Goal: Navigation & Orientation: Find specific page/section

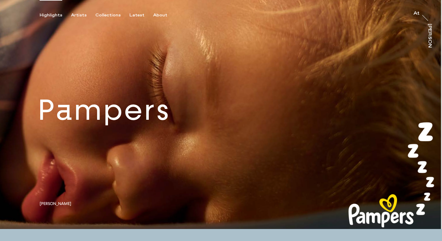
click at [74, 9] on div "Highlights Artists Collections Latest About At At [PERSON_NAME]" at bounding box center [222, 9] width 444 height 18
click at [77, 13] on div "Artists" at bounding box center [79, 15] width 16 height 5
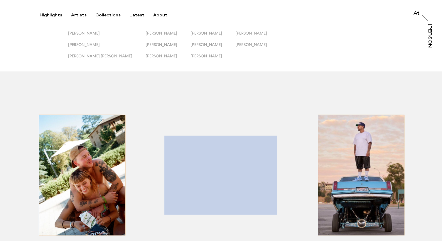
click at [149, 14] on button "Latest" at bounding box center [141, 15] width 24 height 5
click at [160, 14] on div "About" at bounding box center [160, 15] width 14 height 5
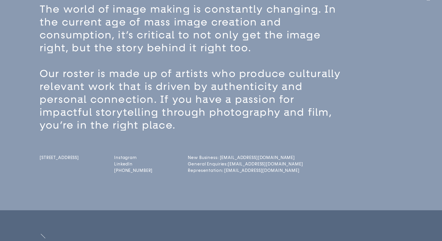
scroll to position [51, 0]
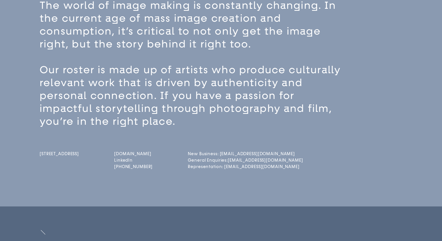
click at [137, 154] on link "[DOMAIN_NAME]" at bounding box center [133, 154] width 38 height 5
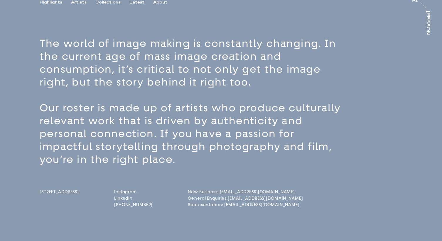
scroll to position [0, 0]
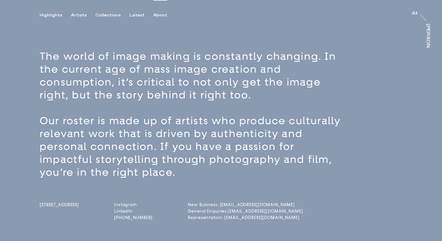
click at [234, 218] on link "Representation: [EMAIL_ADDRESS][DOMAIN_NAME]" at bounding box center [211, 218] width 46 height 5
click at [79, 13] on div "Artists" at bounding box center [79, 15] width 16 height 5
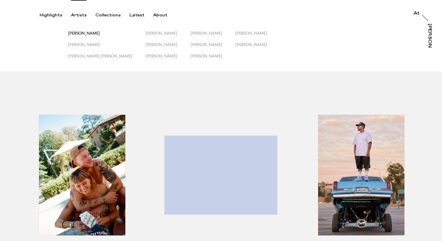
click at [88, 33] on span "[PERSON_NAME]" at bounding box center [84, 33] width 32 height 5
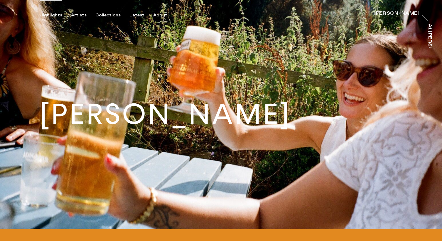
click at [56, 13] on div "Highlights" at bounding box center [51, 15] width 23 height 5
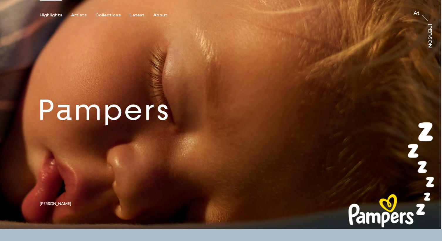
click at [159, 133] on link at bounding box center [221, 114] width 442 height 229
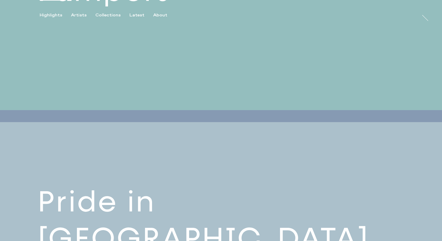
scroll to position [159, 0]
